Goal: Task Accomplishment & Management: Manage account settings

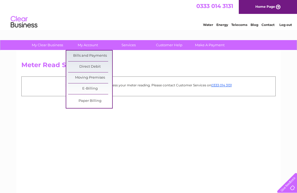
click at [104, 56] on link "Bills and Payments" at bounding box center [90, 55] width 44 height 11
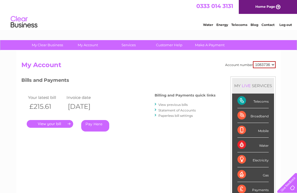
click at [183, 106] on link "View previous bills" at bounding box center [172, 104] width 29 height 4
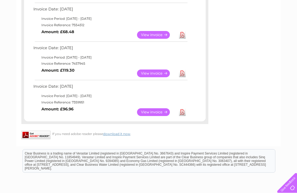
scroll to position [361, 0]
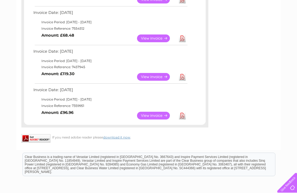
click at [156, 119] on link "View" at bounding box center [156, 116] width 39 height 8
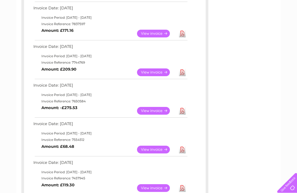
scroll to position [243, 0]
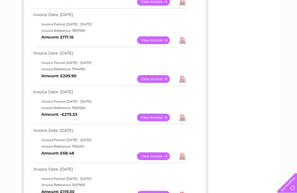
click at [155, 159] on link "View" at bounding box center [156, 156] width 39 height 8
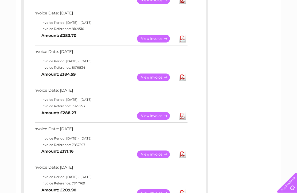
scroll to position [129, 0]
click at [157, 156] on link "View" at bounding box center [156, 154] width 39 height 8
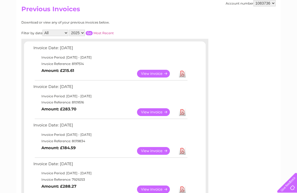
scroll to position [62, 0]
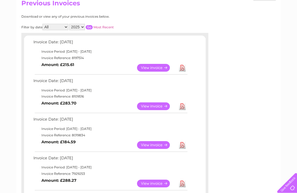
click at [157, 185] on link "View" at bounding box center [156, 183] width 39 height 8
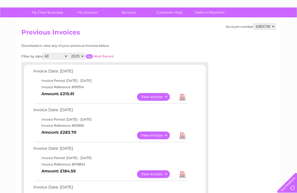
scroll to position [33, 0]
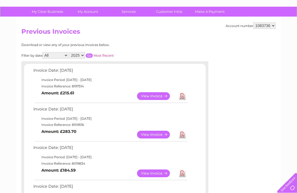
click at [160, 175] on link "View" at bounding box center [156, 173] width 39 height 8
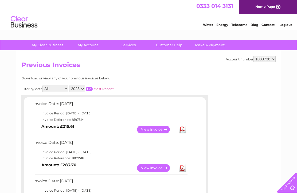
click at [160, 169] on link "View" at bounding box center [156, 168] width 39 height 8
click at [163, 128] on link "View" at bounding box center [156, 129] width 39 height 8
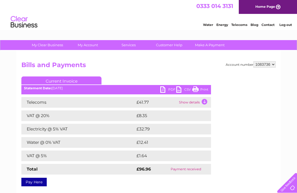
click at [148, 102] on td "£41.77" at bounding box center [156, 102] width 42 height 11
click at [206, 102] on td "Show details" at bounding box center [193, 102] width 33 height 11
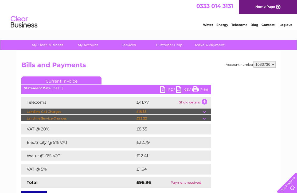
click at [207, 118] on td at bounding box center [207, 118] width 8 height 6
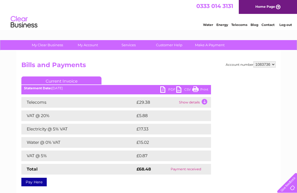
click at [205, 101] on td "Show details" at bounding box center [193, 102] width 33 height 11
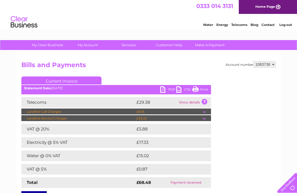
click at [206, 118] on td at bounding box center [207, 118] width 8 height 6
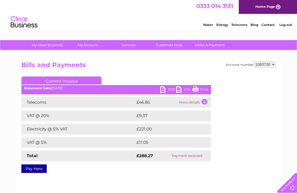
click at [152, 103] on td "£46.85" at bounding box center [156, 102] width 42 height 11
click at [201, 103] on td "Show details" at bounding box center [193, 102] width 33 height 11
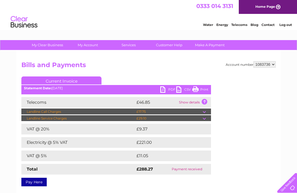
click at [203, 118] on td at bounding box center [207, 118] width 8 height 6
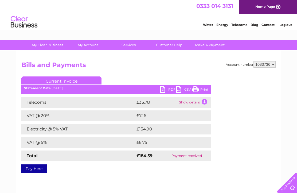
click at [203, 101] on td "Show details" at bounding box center [193, 102] width 33 height 11
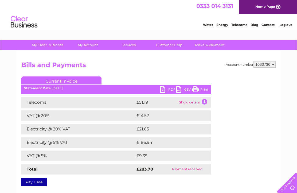
click at [203, 102] on td "Show details" at bounding box center [193, 102] width 33 height 11
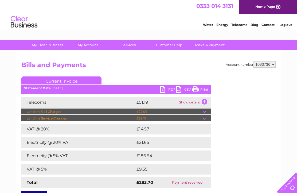
click at [205, 117] on td at bounding box center [207, 118] width 8 height 6
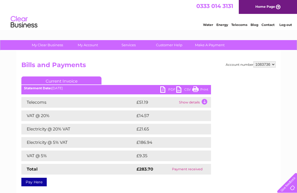
click at [204, 102] on td "Show details" at bounding box center [193, 102] width 33 height 11
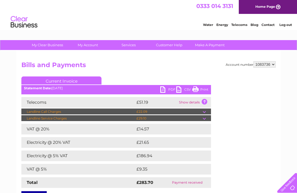
click at [203, 121] on td at bounding box center [207, 118] width 8 height 6
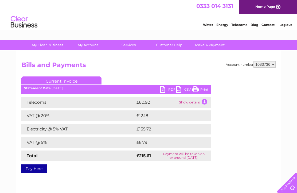
click at [207, 102] on td "Show details" at bounding box center [193, 102] width 33 height 11
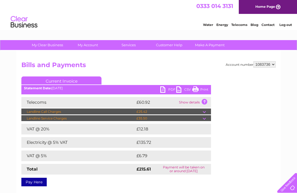
click at [205, 117] on td at bounding box center [207, 118] width 8 height 6
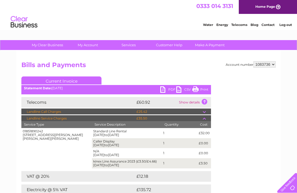
click at [208, 111] on td at bounding box center [207, 111] width 8 height 6
